Goal: Use online tool/utility: Utilize a website feature to perform a specific function

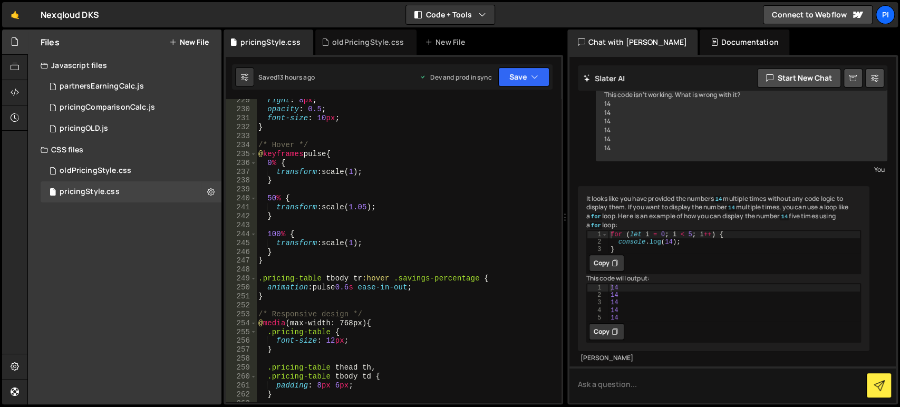
scroll to position [2051, 0]
type textarea "}"
click at [267, 293] on div "right : 8 px ; opacity : 0.5 ; font-size : 10 px ; } /* Hover */ @ keyframes pu…" at bounding box center [406, 257] width 301 height 322
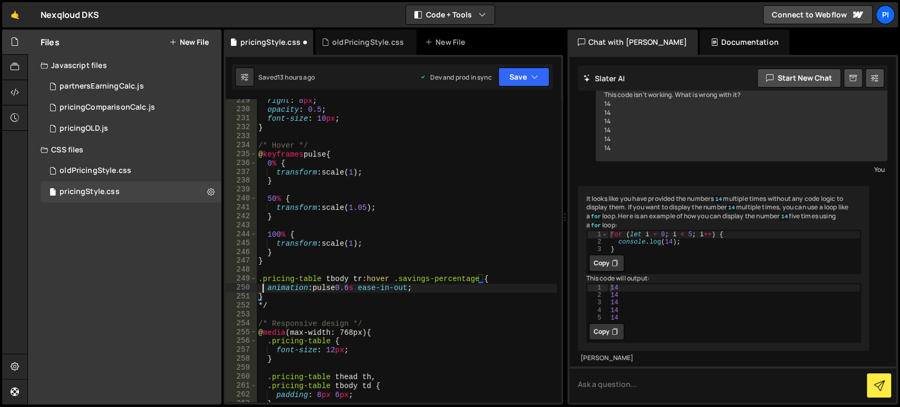
type textarea ".pricing-table tbody tr:hover .savings-percentage {"
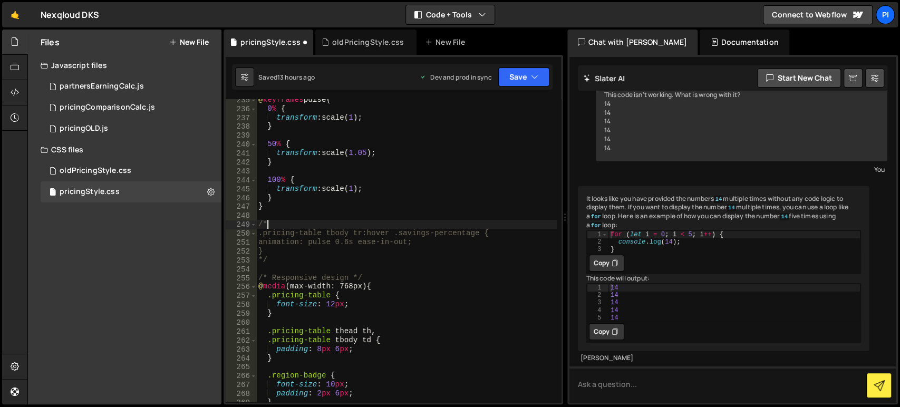
scroll to position [2105, 0]
type textarea "/*"
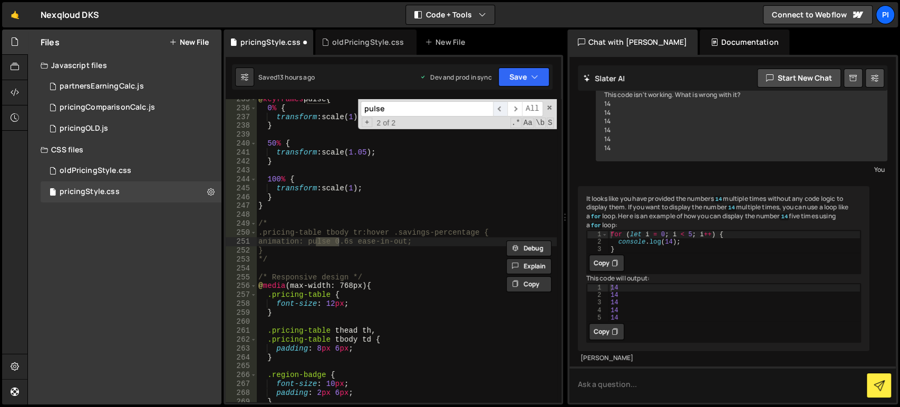
type input "pulse"
click at [495, 110] on span "​" at bounding box center [500, 108] width 15 height 15
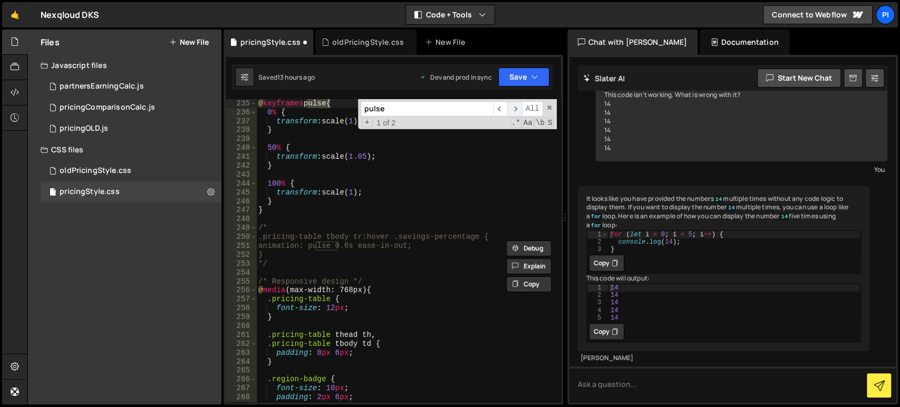
click at [519, 110] on span "​" at bounding box center [514, 108] width 15 height 15
click at [397, 218] on div "@ keyframes pulse { 0 % { transform : scale( 1 ) ; } 50 % { transform : scale( …" at bounding box center [406, 260] width 301 height 322
click at [519, 79] on button "Save" at bounding box center [523, 76] width 51 height 19
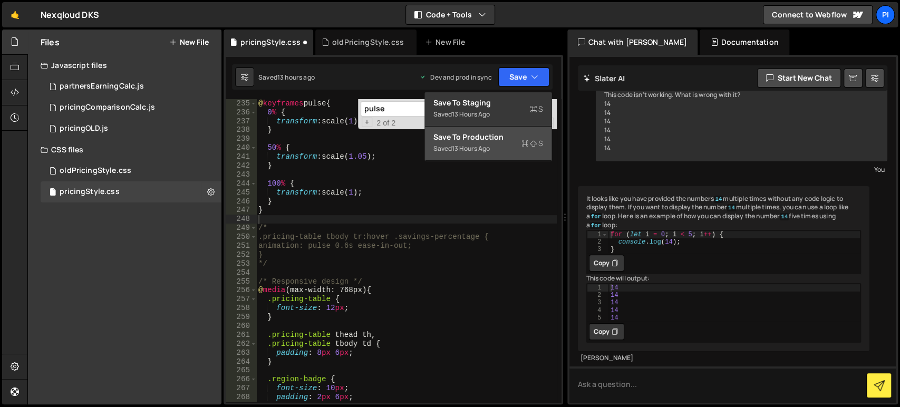
click at [457, 144] on div "13 hours ago" at bounding box center [471, 148] width 38 height 9
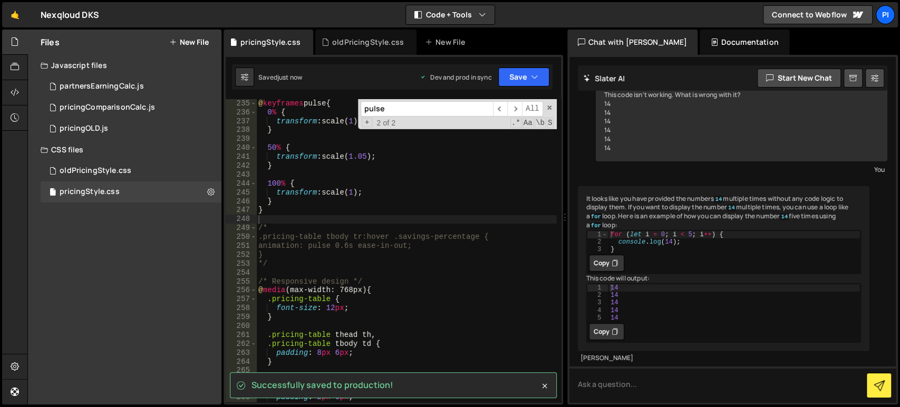
scroll to position [2082, 0]
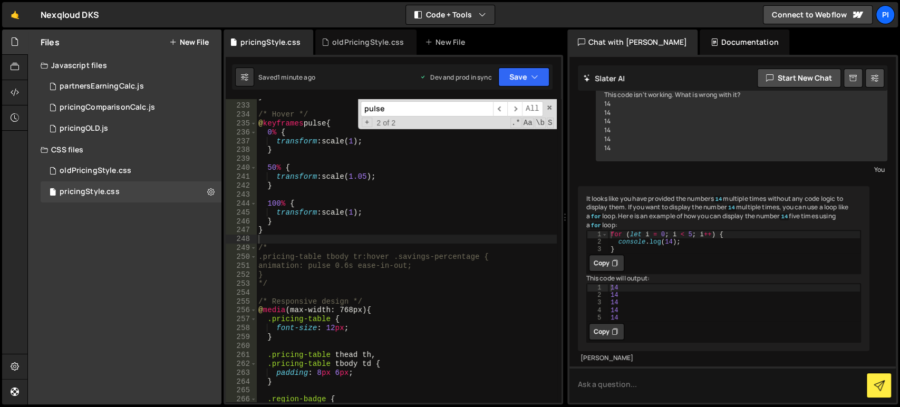
click at [395, 112] on input "pulse" at bounding box center [427, 108] width 132 height 15
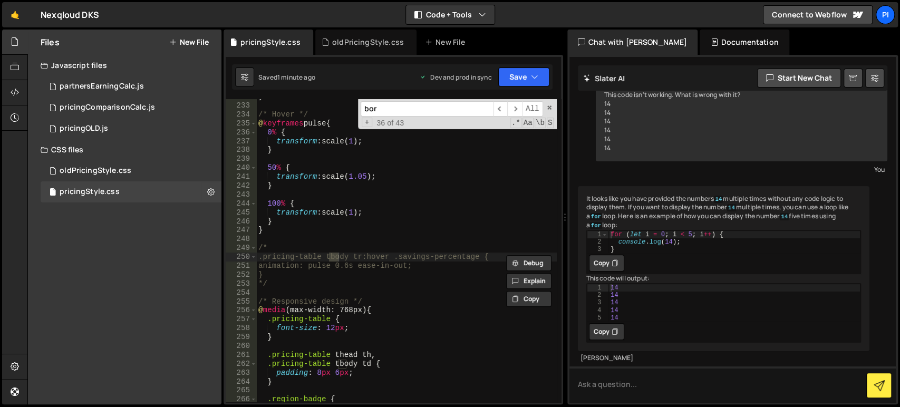
scroll to position [2377, 0]
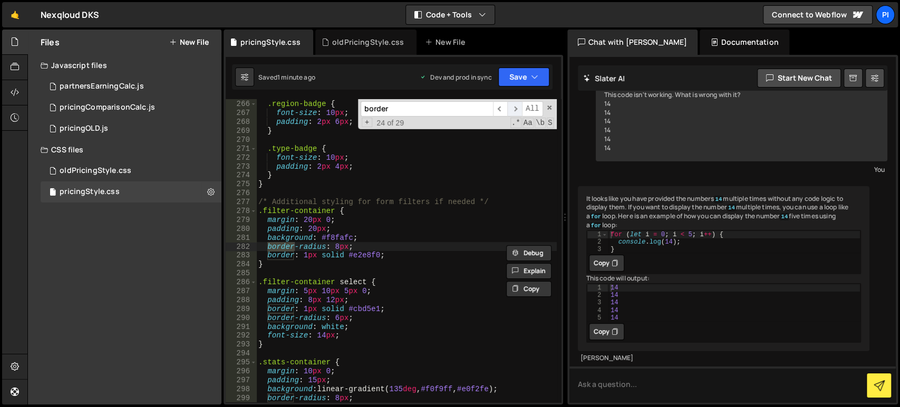
click at [520, 108] on span "​" at bounding box center [514, 108] width 15 height 15
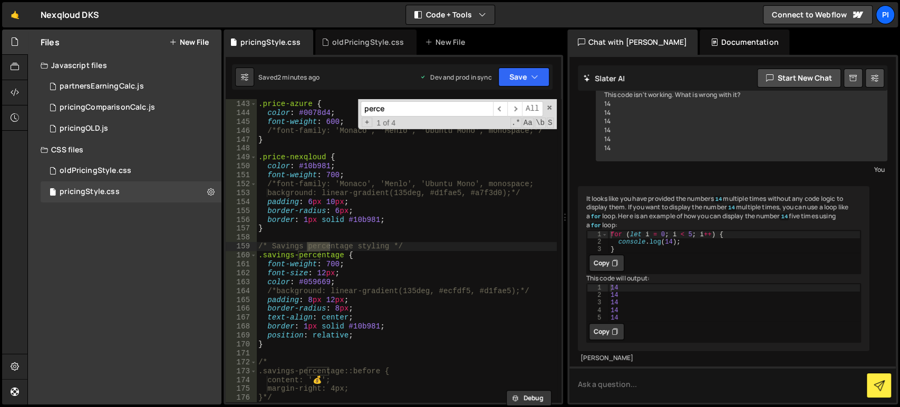
scroll to position [1282, 0]
type input "perce"
click at [355, 316] on div ".price-azure { color : #0078d4 ; font-weight : 600 ; /*font-family: 'Monaco', '…" at bounding box center [406, 252] width 301 height 322
click at [397, 326] on div ".price-azure { color : #0078d4 ; font-weight : 600 ; /*font-family: 'Monaco', '…" at bounding box center [406, 252] width 301 height 322
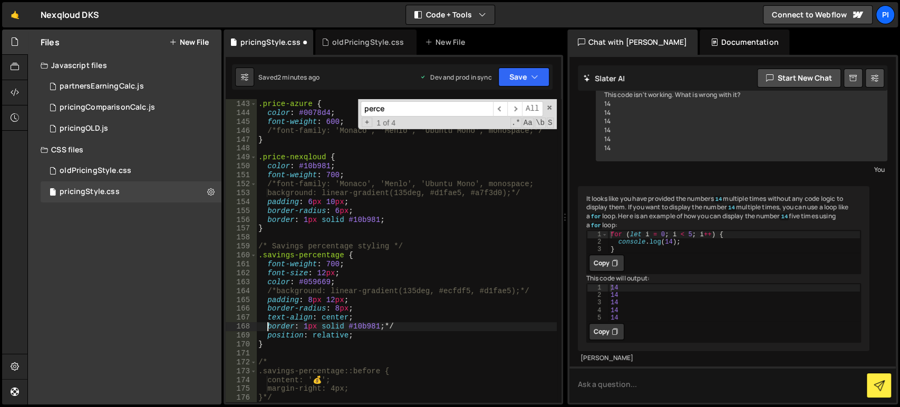
click at [267, 325] on div ".price-azure { color : #0078d4 ; font-weight : 600 ; /*font-family: 'Monaco', '…" at bounding box center [406, 252] width 301 height 322
click at [527, 77] on button "Save" at bounding box center [523, 76] width 51 height 19
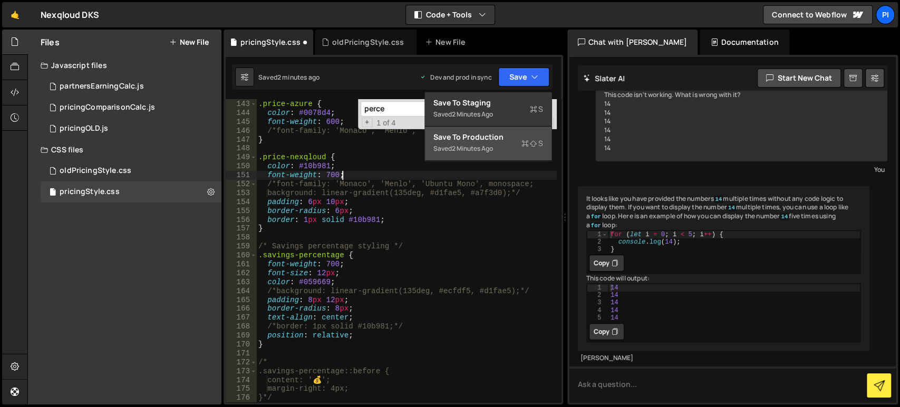
click at [381, 171] on div ".price-azure { color : #0078d4 ; font-weight : 600 ; /*font-family: 'Monaco', '…" at bounding box center [406, 252] width 301 height 322
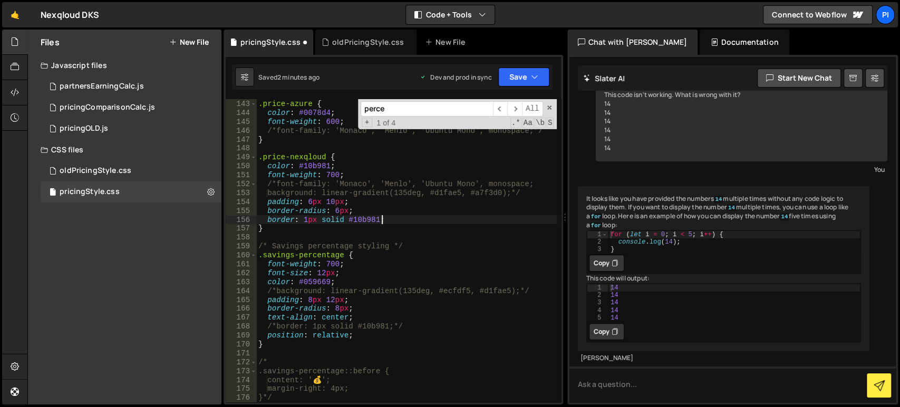
click at [386, 219] on div ".price-azure { color : #0078d4 ; font-weight : 600 ; /*font-family: 'Monaco', '…" at bounding box center [406, 252] width 301 height 322
click at [264, 219] on div ".price-azure { color : #0078d4 ; font-weight : 600 ; /*font-family: 'Monaco', '…" at bounding box center [406, 252] width 301 height 322
click at [528, 67] on button "Save" at bounding box center [523, 76] width 51 height 19
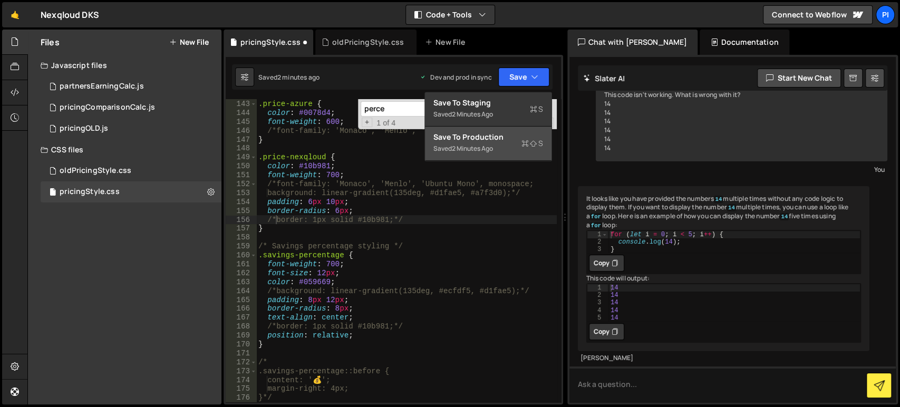
click at [467, 147] on div "2 minutes ago" at bounding box center [472, 148] width 41 height 9
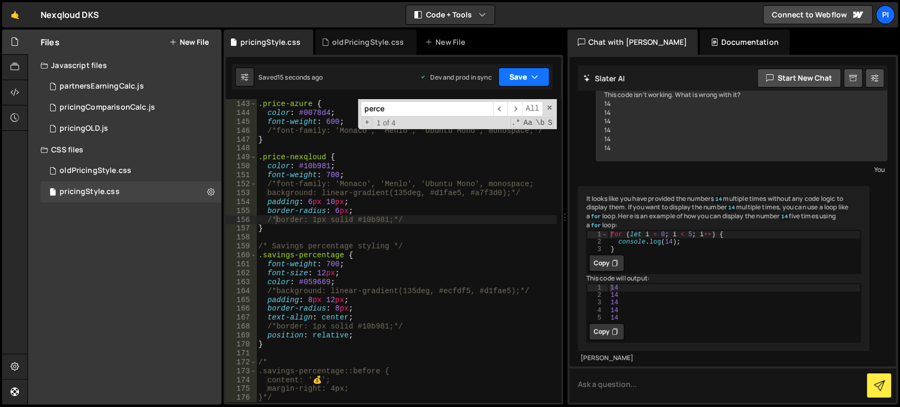
click at [521, 83] on button "Save" at bounding box center [523, 76] width 51 height 19
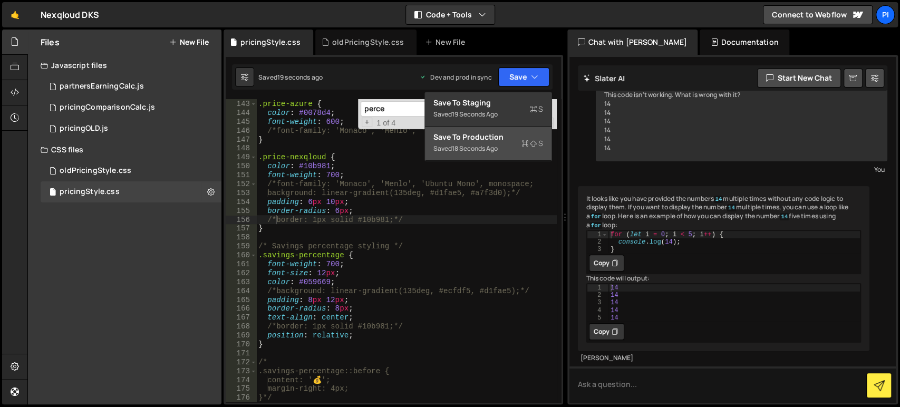
click at [381, 75] on div "Saved 19 seconds ago Dev and prod in sync Upgrade to Edit Save Save to Staging …" at bounding box center [392, 76] width 321 height 25
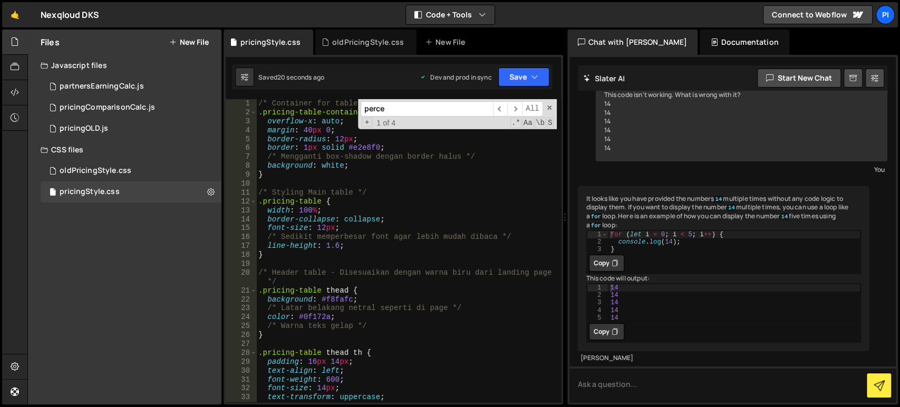
scroll to position [0, 0]
type textarea "line-height: 1.6;"
click at [372, 246] on div "/* Container for table */ .pricing-table-container { overflow-x : auto ; margin…" at bounding box center [406, 260] width 301 height 322
click at [545, 103] on div "perce ​ ​ All Replace All + 1 of 4 .* Aa \b S" at bounding box center [457, 114] width 199 height 30
click at [548, 107] on span at bounding box center [549, 107] width 7 height 7
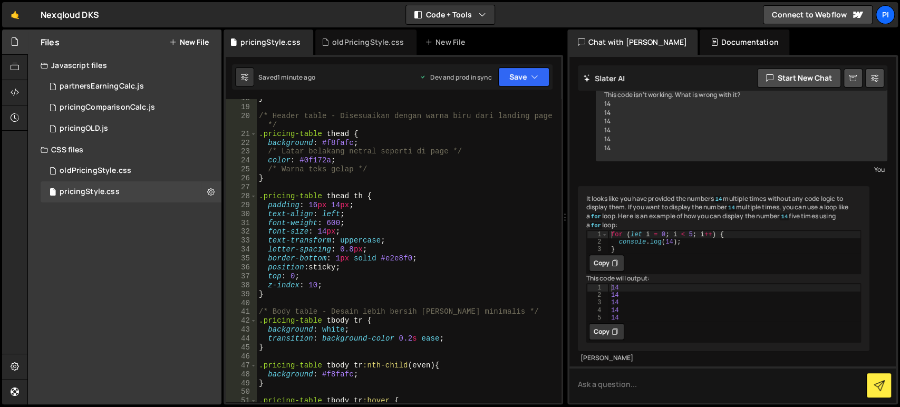
scroll to position [157, 0]
type textarea "font-weight: 600;"
click at [371, 220] on div "} /* Header table - Disesuaikan dengan warna biru dari landing page */ .pricing…" at bounding box center [407, 254] width 300 height 322
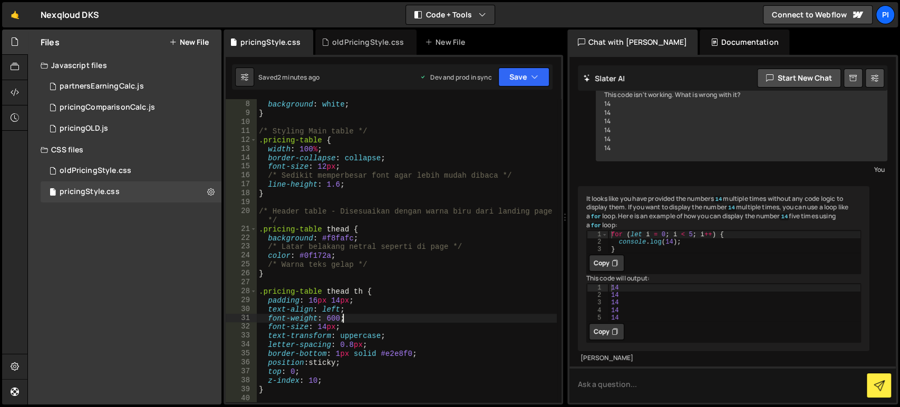
scroll to position [61, 0]
click at [110, 171] on div "oldPricingStyle.css" at bounding box center [96, 170] width 72 height 9
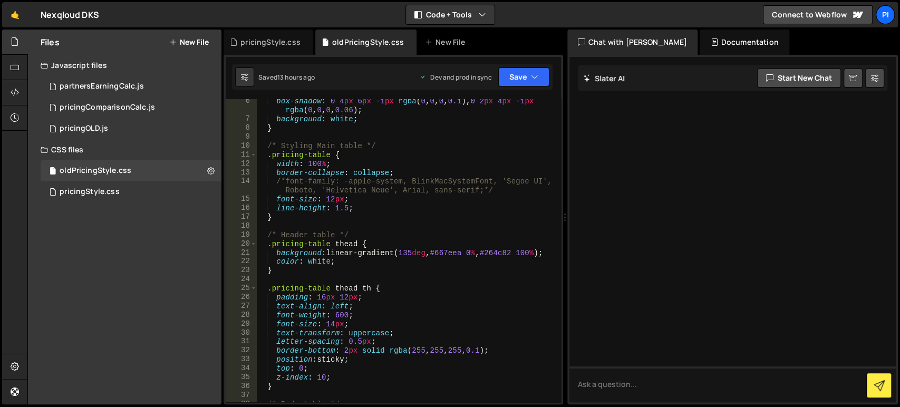
scroll to position [46, 0]
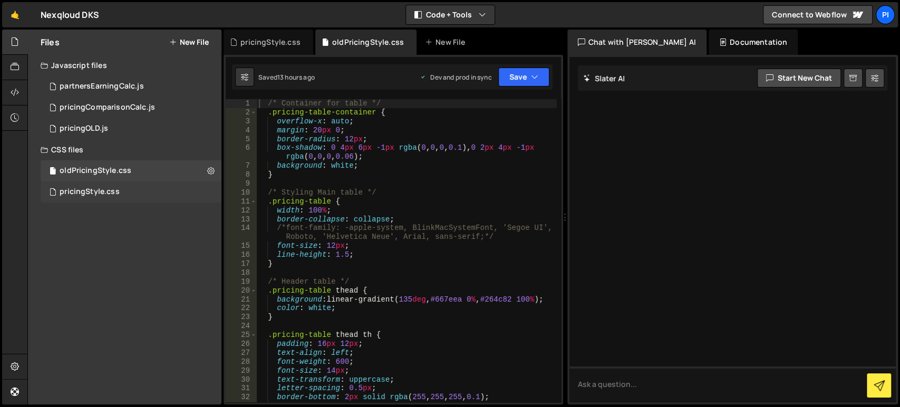
click at [139, 197] on div "pricingStyle.css 0" at bounding box center [131, 191] width 181 height 21
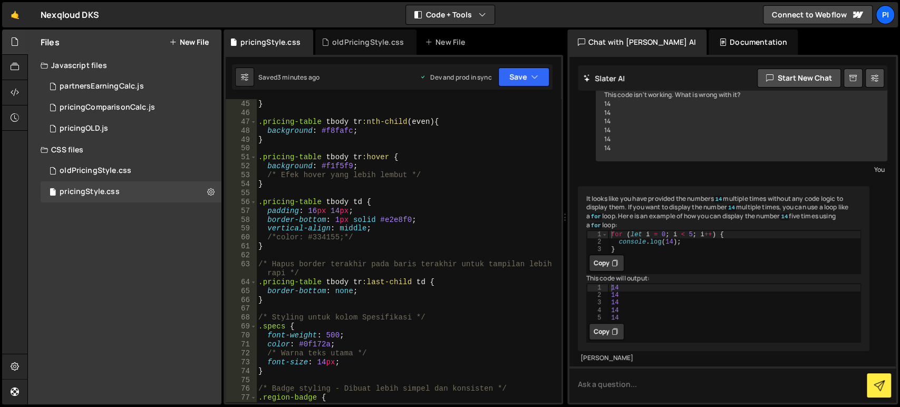
scroll to position [400, 0]
type textarea "vertical-align: middle;"
click at [369, 225] on div "transition : background-color 0.2 s ease ; } .pricing-table tbody tr :nth-child…" at bounding box center [406, 252] width 301 height 322
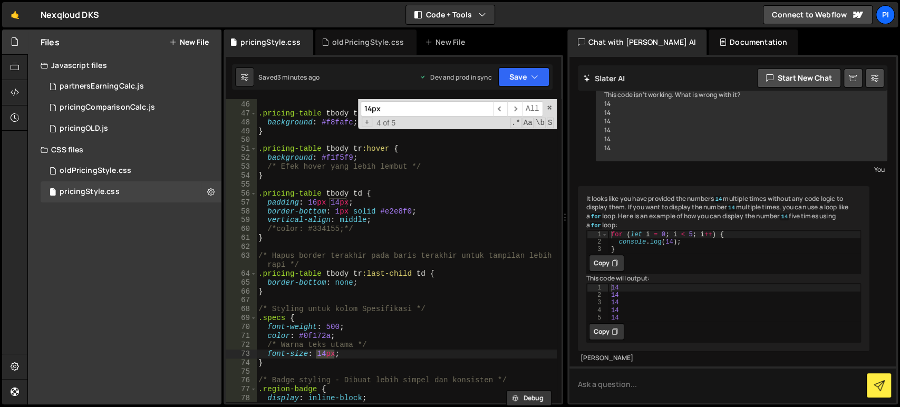
scroll to position [431, 0]
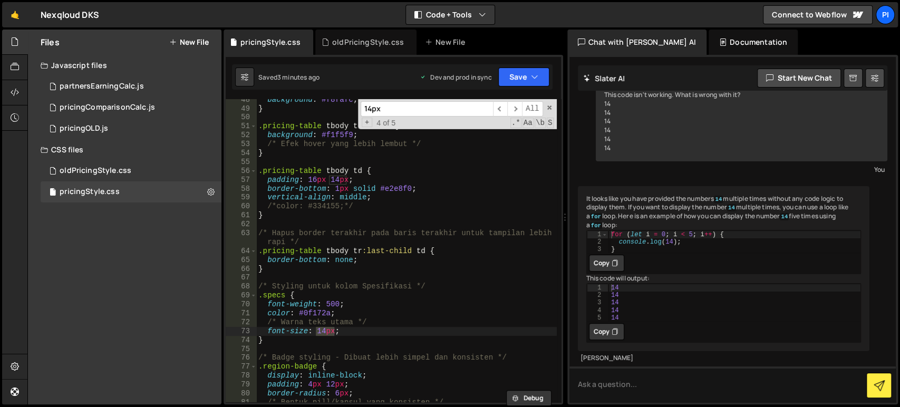
type input "14px"
click at [519, 106] on span "​" at bounding box center [514, 108] width 15 height 15
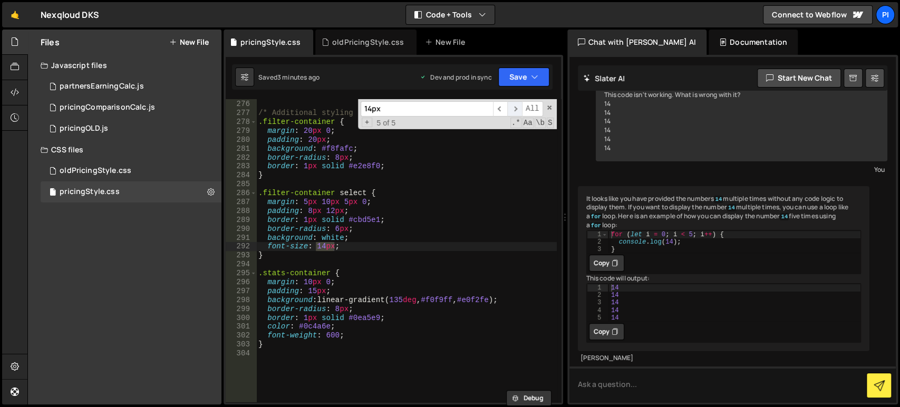
click at [514, 105] on span "​" at bounding box center [514, 108] width 15 height 15
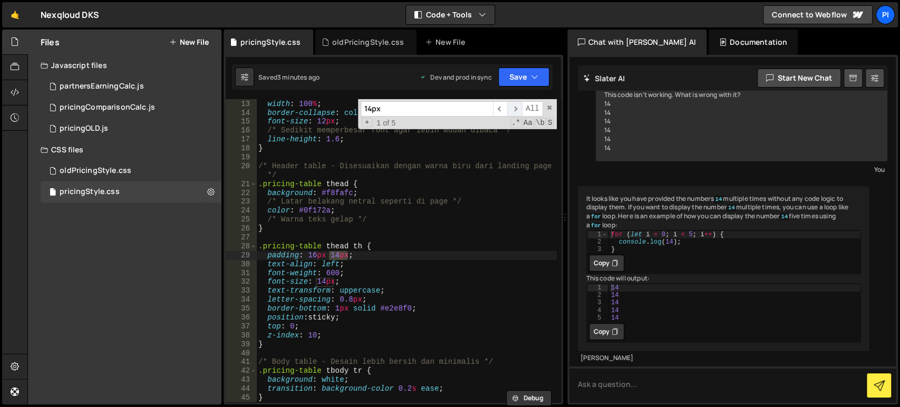
scroll to position [106, 0]
click at [325, 279] on div ".pricing-table { width : 100 % ; border-collapse : collapse ; font-size : 12 px…" at bounding box center [406, 252] width 301 height 322
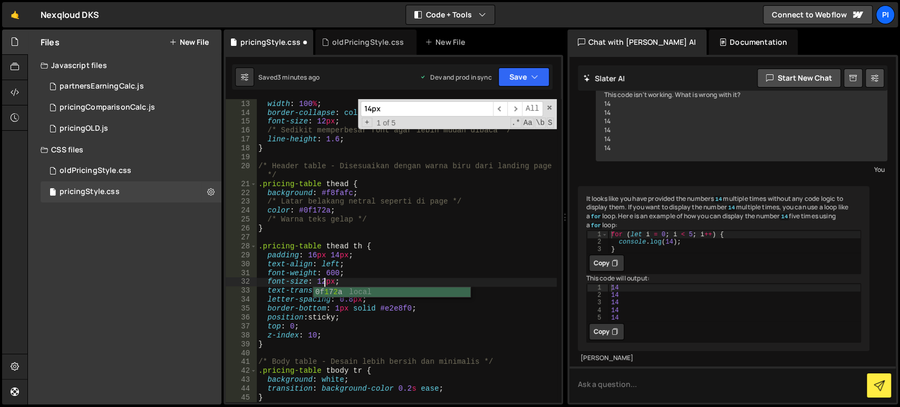
scroll to position [0, 4]
type textarea "font-size: 12px;"
click at [536, 72] on icon "button" at bounding box center [534, 77] width 7 height 11
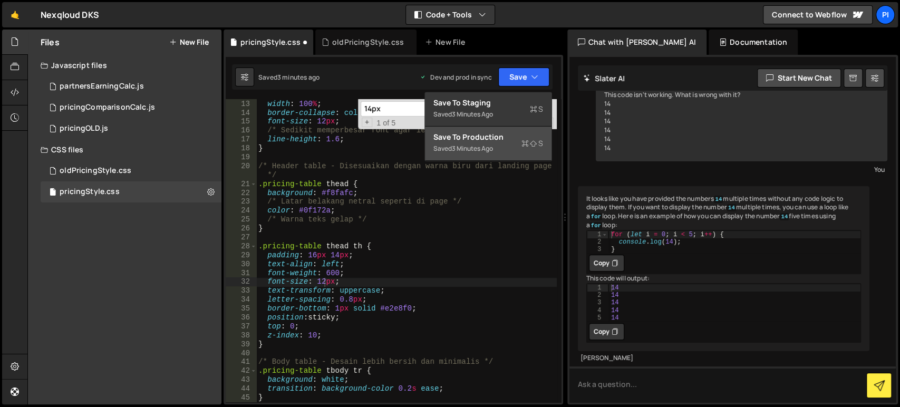
click at [456, 142] on div "Saved 3 minutes ago" at bounding box center [488, 148] width 110 height 13
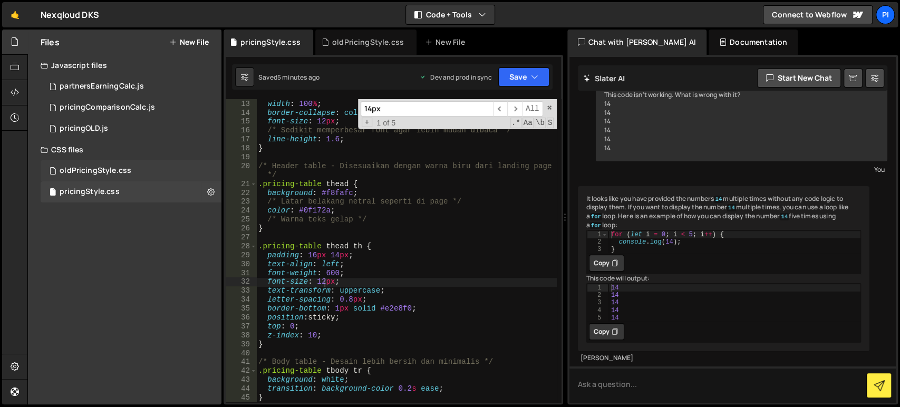
click at [84, 167] on div "oldPricingStyle.css" at bounding box center [96, 170] width 72 height 9
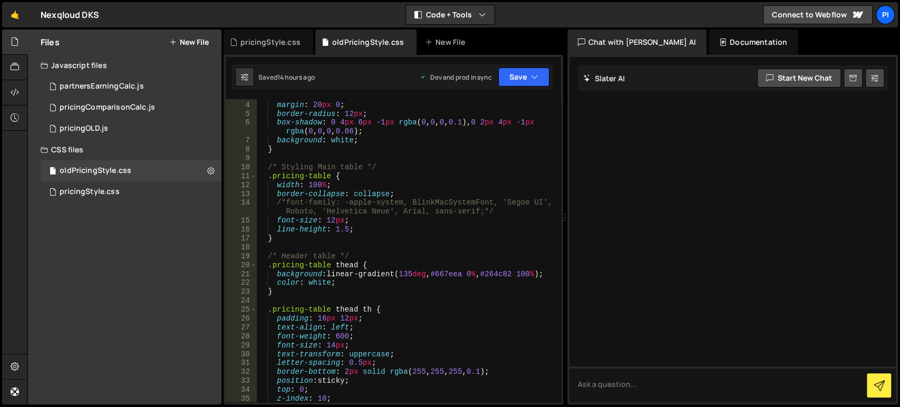
scroll to position [22, 0]
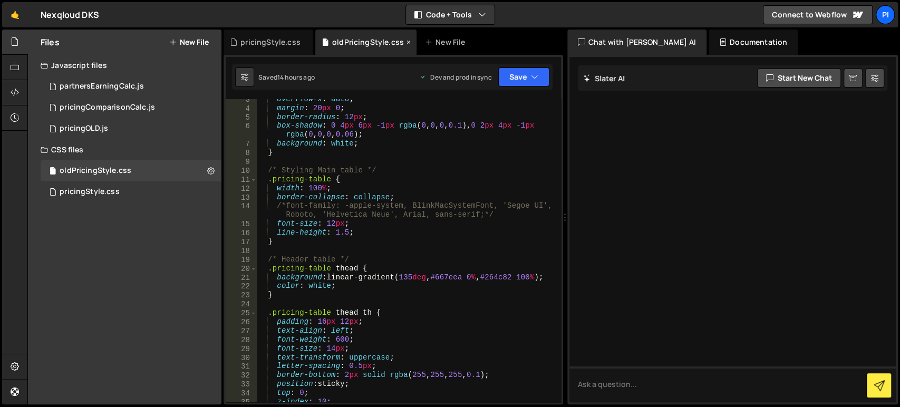
click at [395, 43] on div "oldPricingStyle.css" at bounding box center [368, 42] width 72 height 11
click at [405, 42] on icon at bounding box center [408, 42] width 7 height 11
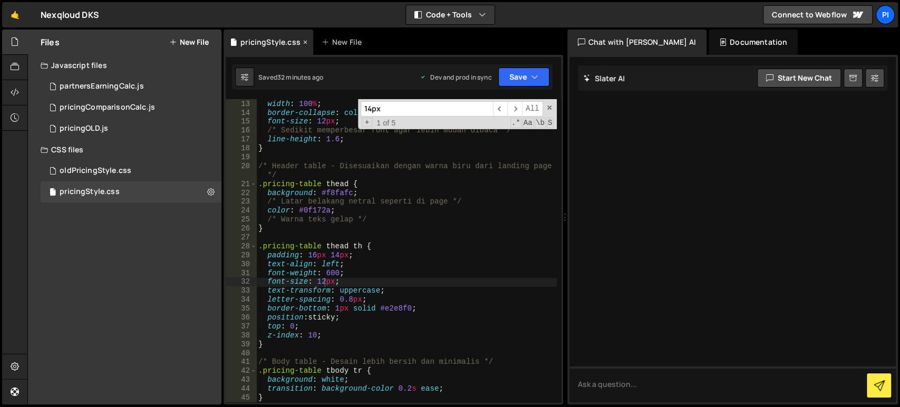
scroll to position [51, 0]
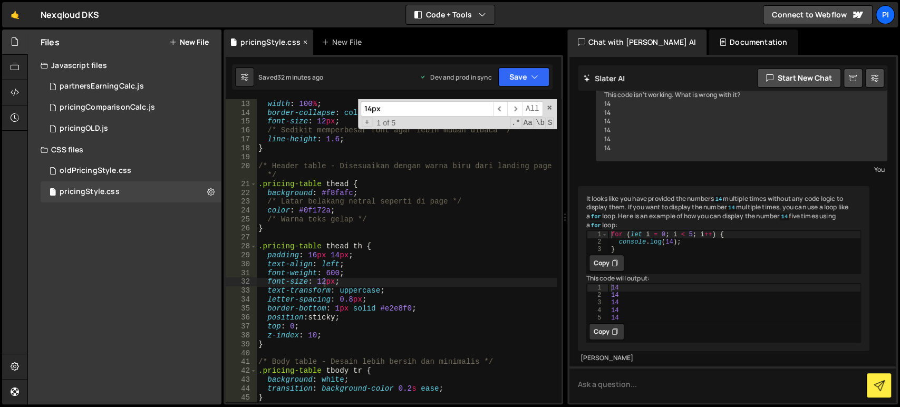
click at [302, 40] on icon at bounding box center [305, 42] width 7 height 11
